Goal: Task Accomplishment & Management: Complete application form

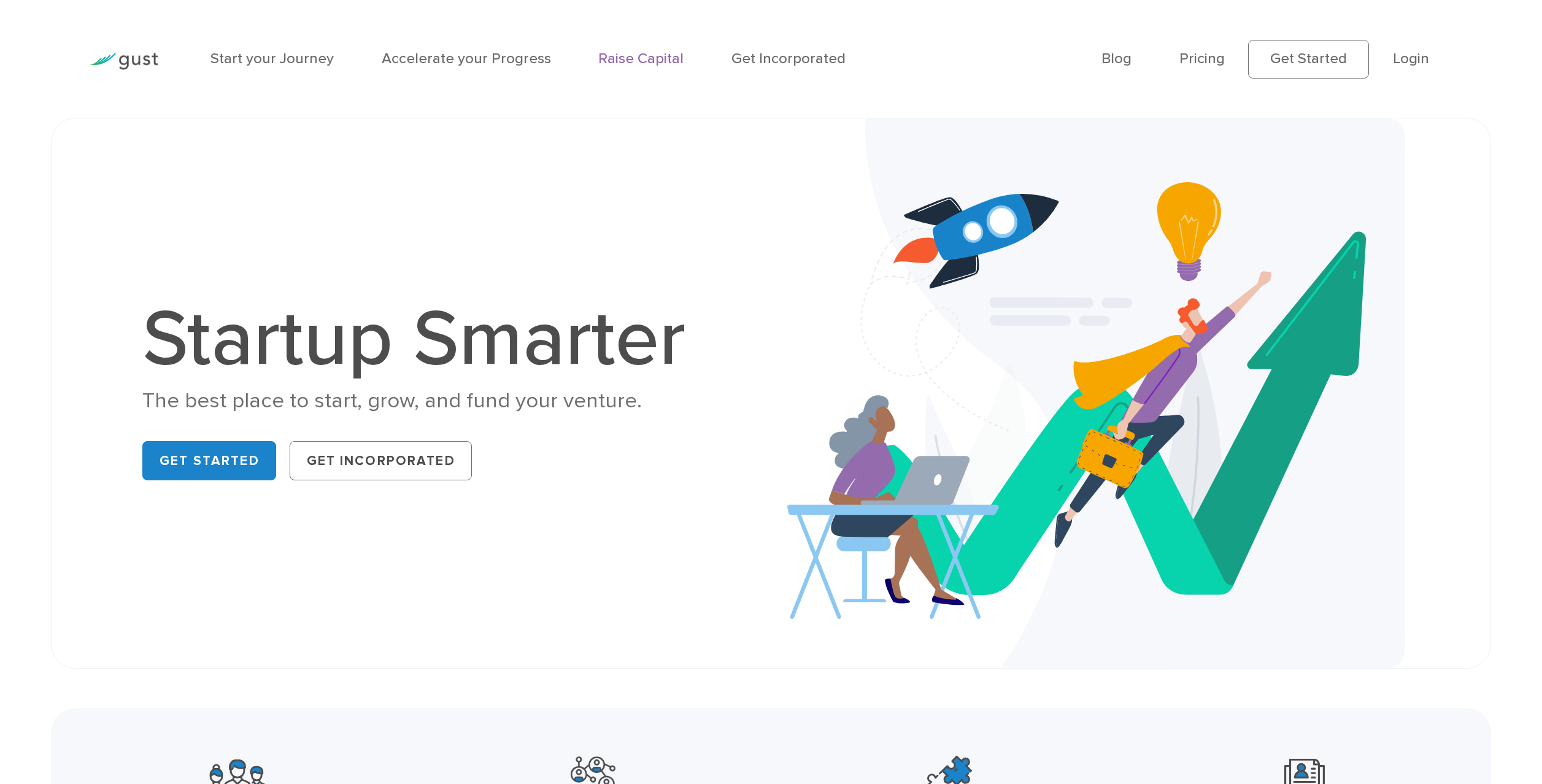
click at [670, 63] on link "Raise Capital" at bounding box center [641, 58] width 85 height 17
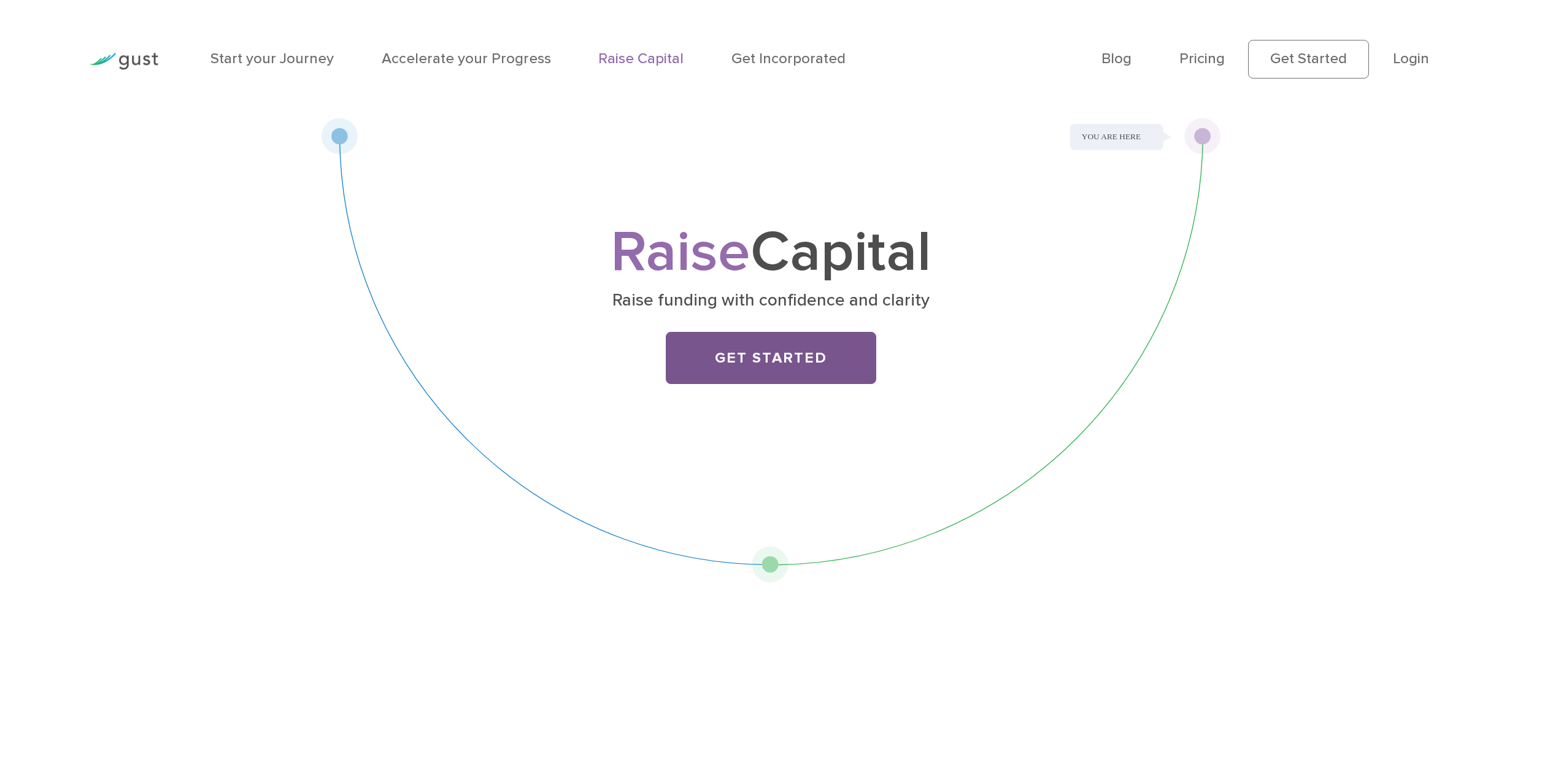
click at [724, 353] on link "Get Started" at bounding box center [771, 359] width 210 height 53
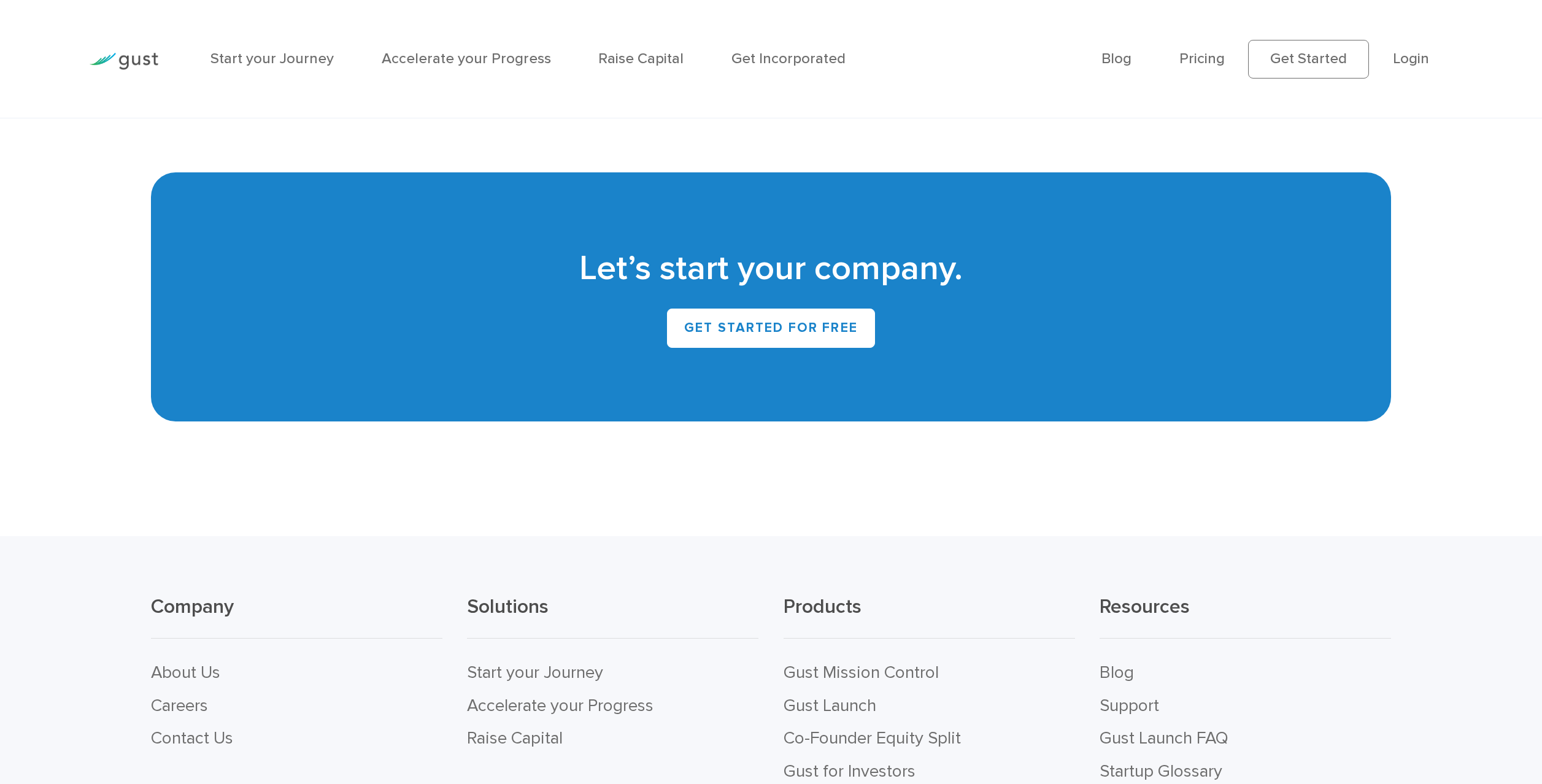
scroll to position [7100, 0]
